Goal: Task Accomplishment & Management: Use online tool/utility

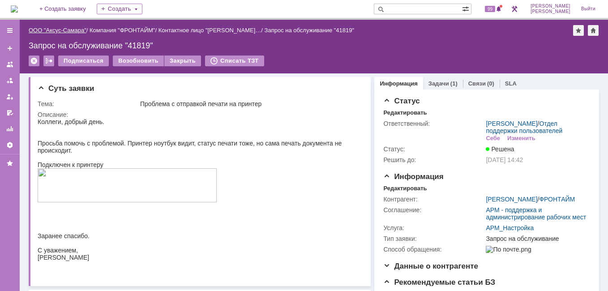
click at [73, 30] on link "ООО "Аксус-Самара"" at bounding box center [58, 30] width 58 height 7
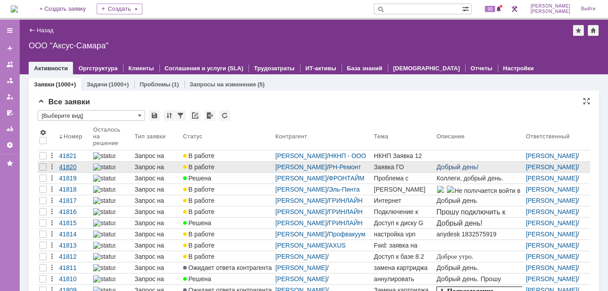
click at [68, 170] on div "41820" at bounding box center [74, 166] width 30 height 7
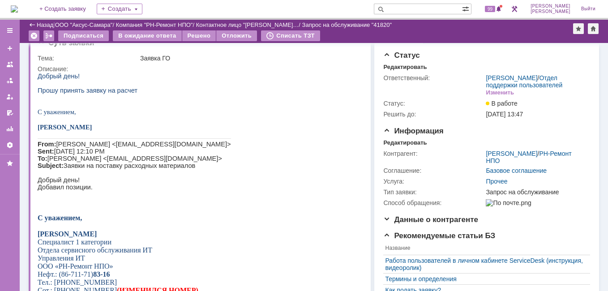
scroll to position [0, 0]
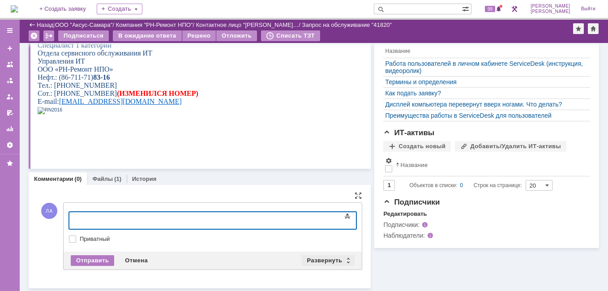
click at [319, 256] on div "Развернуть" at bounding box center [328, 260] width 53 height 11
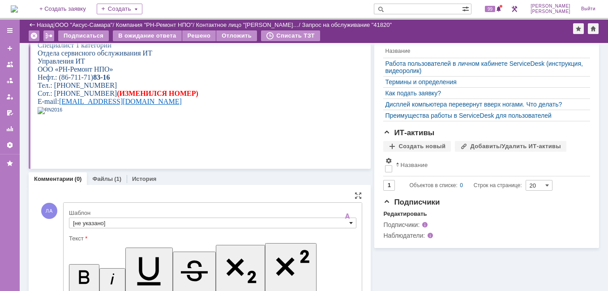
click at [349, 226] on span at bounding box center [351, 222] width 4 height 7
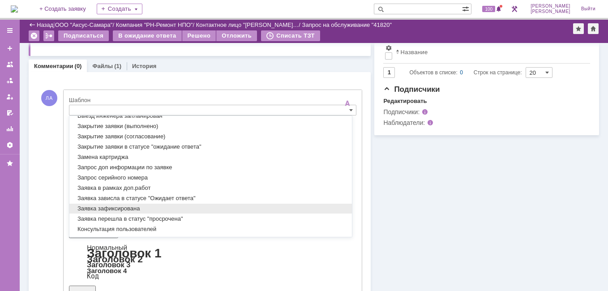
click at [204, 208] on span "Заявка зафиксирована" at bounding box center [210, 208] width 275 height 7
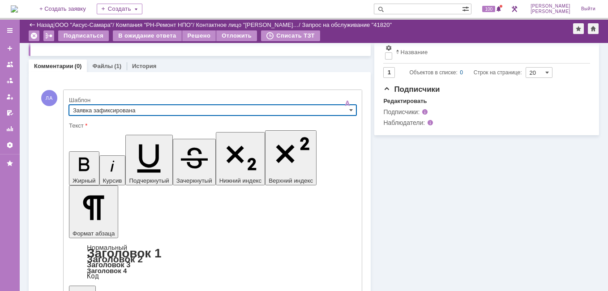
type input "Заявка зафиксирована"
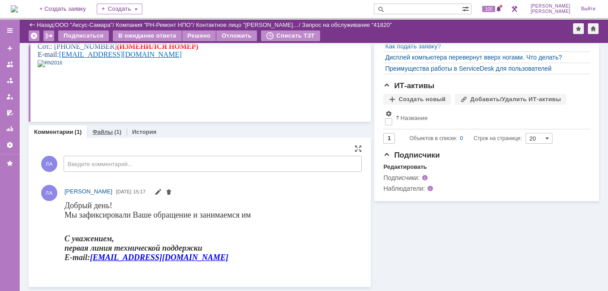
click at [100, 130] on link "Файлы" at bounding box center [102, 131] width 21 height 7
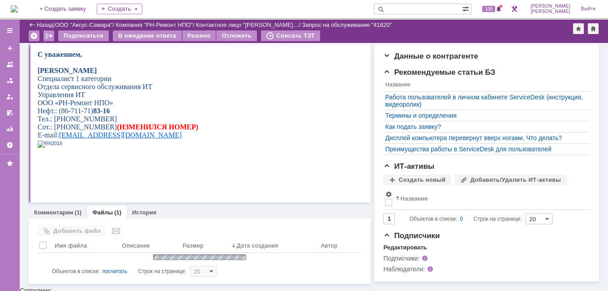
scroll to position [183, 0]
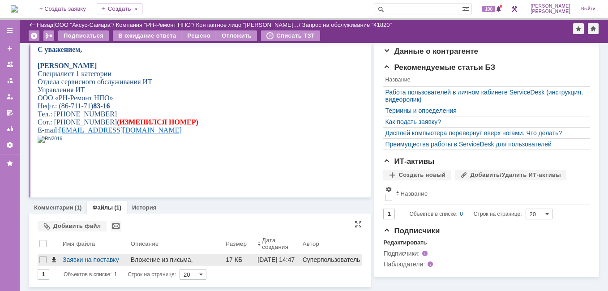
click at [52, 260] on span at bounding box center [53, 259] width 7 height 7
click at [68, 260] on div "Заявки на поставку расходных материалов — копия.docx" at bounding box center [95, 259] width 64 height 7
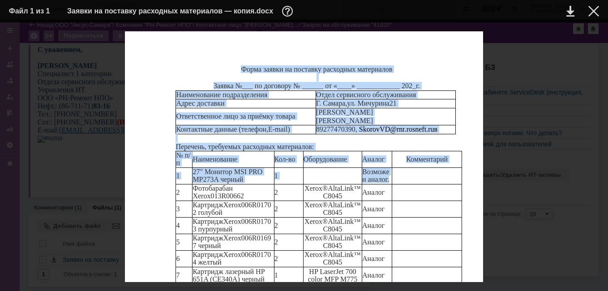
scroll to position [137, 0]
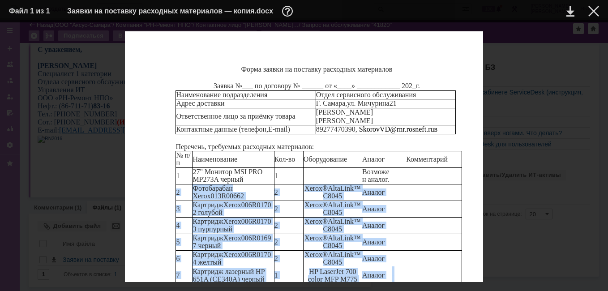
drag, startPoint x: 175, startPoint y: 189, endPoint x: 400, endPoint y: 194, distance: 224.7
click at [400, 194] on div "Форма заявки на поставку расходных материалов Заявка №___ по договору № __ ____…" at bounding box center [304, 225] width 358 height 388
copy tbody "2 Фотобарабан Xerox 013R00662 2 Xerox® AltaLink ™ C8045 Аналог 3 Картридж Xerox…"
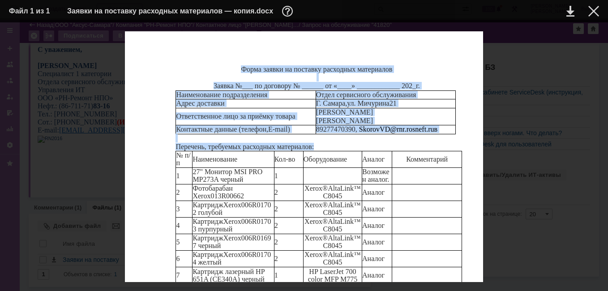
scroll to position [137, 0]
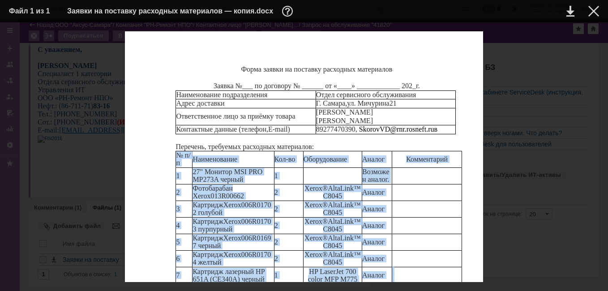
drag, startPoint x: 176, startPoint y: 108, endPoint x: 396, endPoint y: 199, distance: 238.4
click at [396, 199] on div "Форма заявки на поставку расходных материалов Заявка №___ по договору № __ ____…" at bounding box center [304, 225] width 358 height 388
copy div "№ l/i Dolorsitamet Con-ad Elitseddoeiu Tempor Incididuntu 0 32" Laboree DOL MAG…"
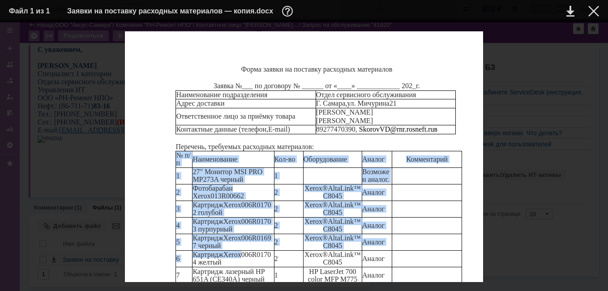
scroll to position [90, 0]
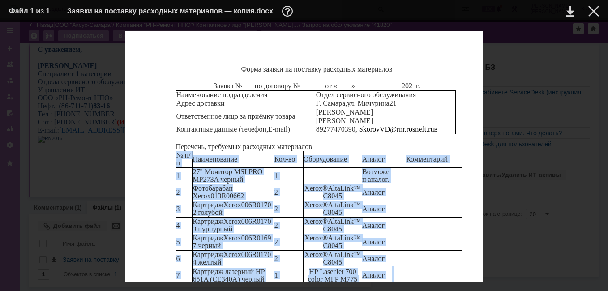
drag, startPoint x: 177, startPoint y: 154, endPoint x: 391, endPoint y: 238, distance: 229.9
click at [391, 238] on div "Форма заявки на поставку расходных материалов Заявка №___ по договору № __ ____…" at bounding box center [304, 225] width 358 height 388
copy tbody "№ п/п Наименование Кол-во Оборудование Аналог Комментарий 1 27" Монитор MSI PRO…"
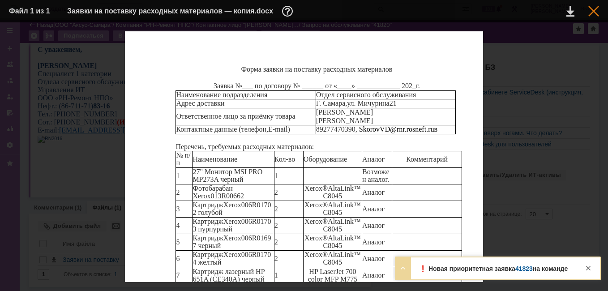
click at [591, 11] on div at bounding box center [593, 11] width 11 height 11
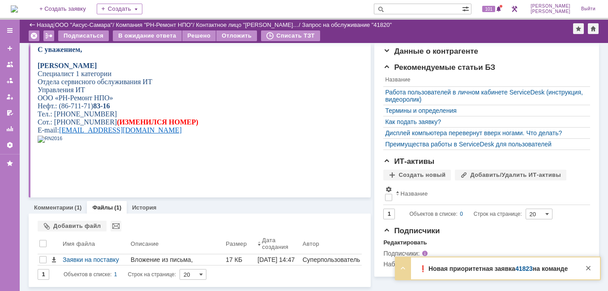
click at [520, 270] on link "41823" at bounding box center [523, 268] width 17 height 7
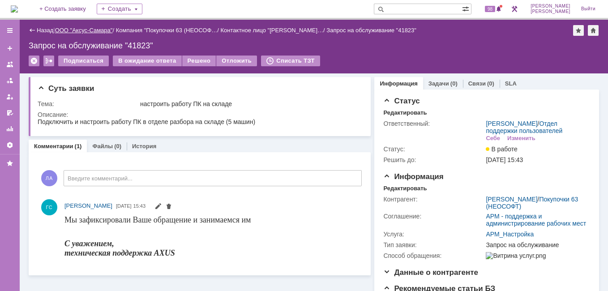
click at [89, 30] on link "ООО "Аксус-Самара"" at bounding box center [84, 30] width 58 height 7
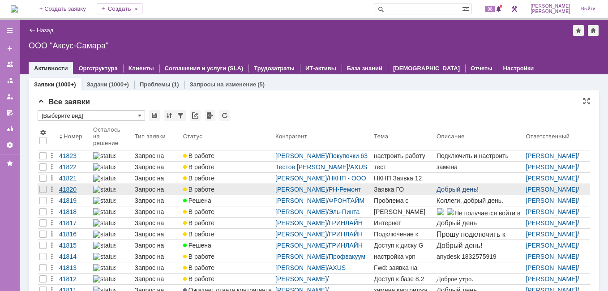
click at [71, 188] on div "41820" at bounding box center [74, 189] width 30 height 7
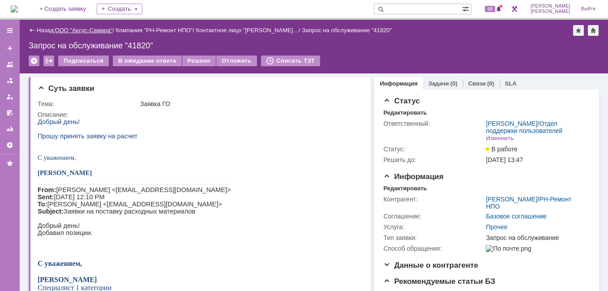
click at [77, 32] on link "ООО "Аксус-Самара"" at bounding box center [84, 30] width 58 height 7
